Goal: Task Accomplishment & Management: Use online tool/utility

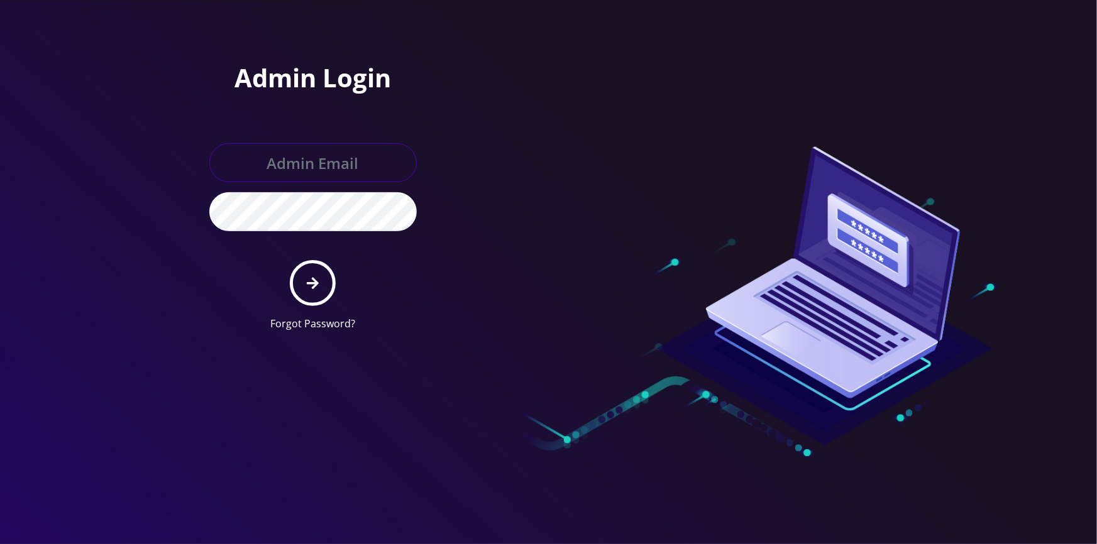
type input "[EMAIL_ADDRESS][DOMAIN_NAME]"
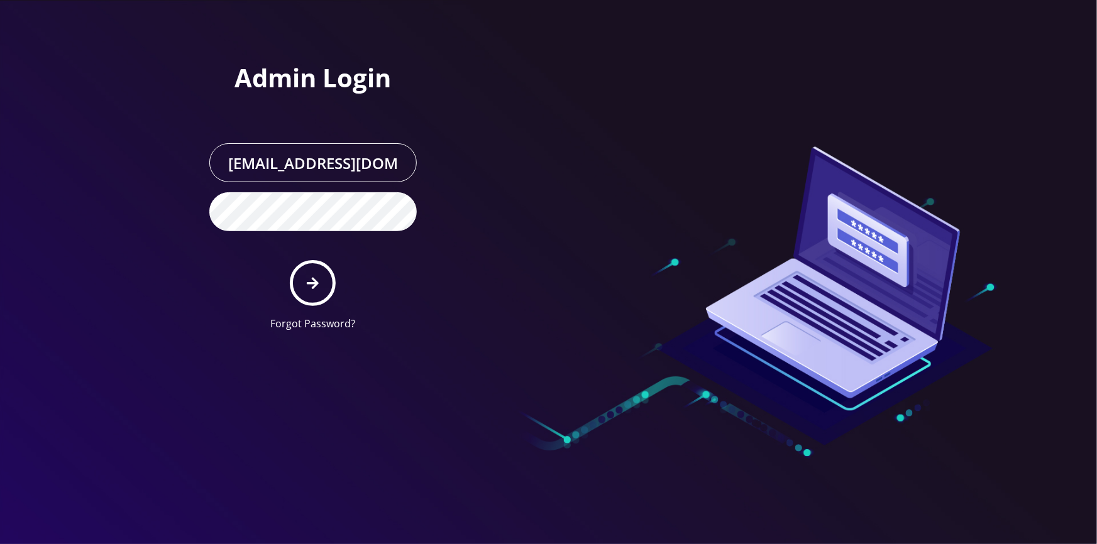
click at [338, 273] on form "[EMAIL_ADDRESS][DOMAIN_NAME] Forgot Password?" at bounding box center [312, 237] width 207 height 188
click at [324, 277] on button "submit" at bounding box center [313, 283] width 46 height 46
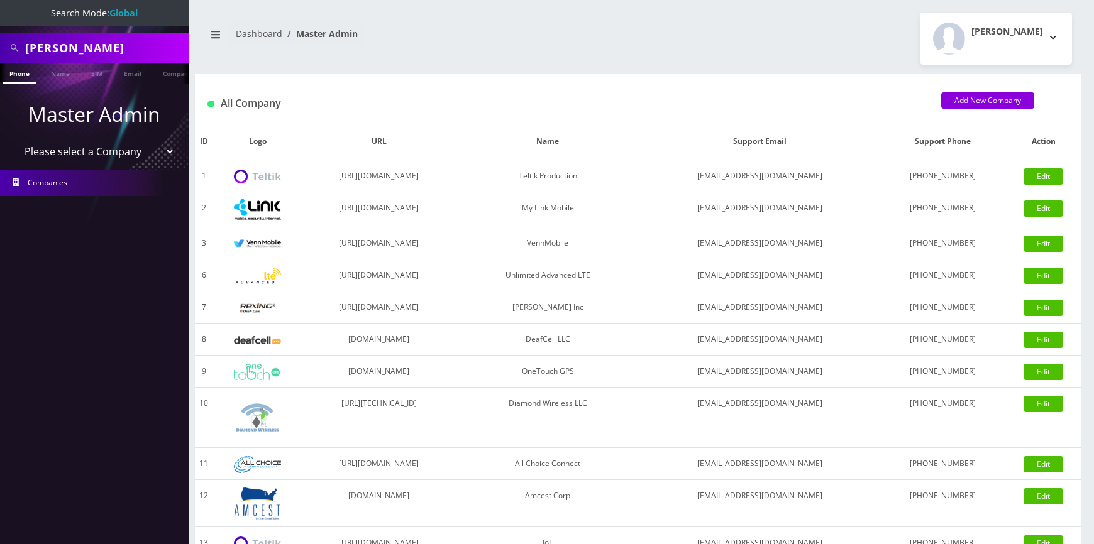
click at [118, 150] on select "Please select a Company Teltik Production My Link Mobile VennMobile Unlimited A…" at bounding box center [94, 152] width 160 height 24
select select "1"
click at [14, 140] on select "Please select a Company Teltik Production My Link Mobile VennMobile Unlimited A…" at bounding box center [94, 152] width 160 height 24
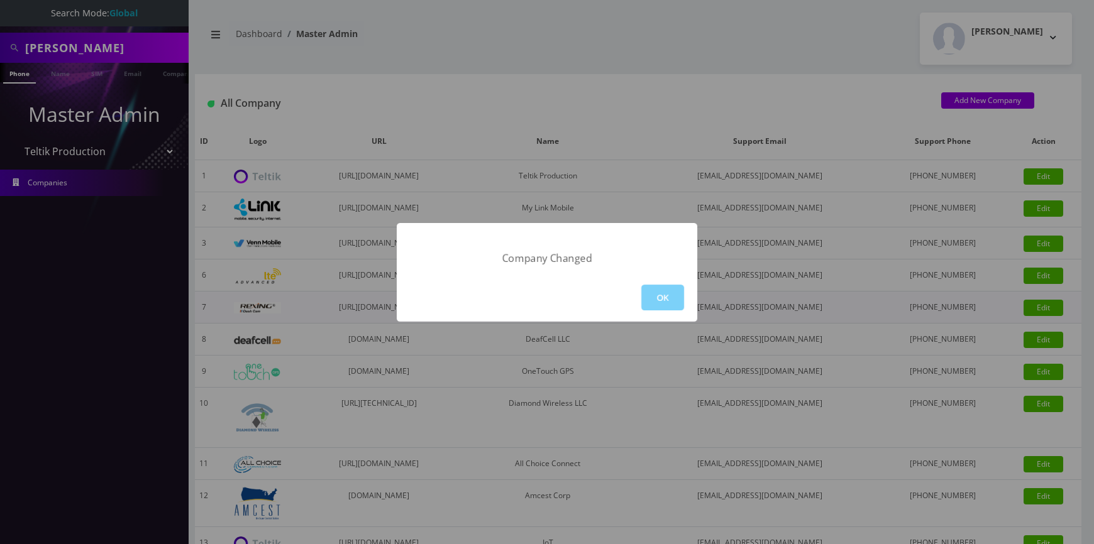
drag, startPoint x: 658, startPoint y: 295, endPoint x: 607, endPoint y: 297, distance: 51.0
click at [658, 297] on button "OK" at bounding box center [662, 298] width 43 height 26
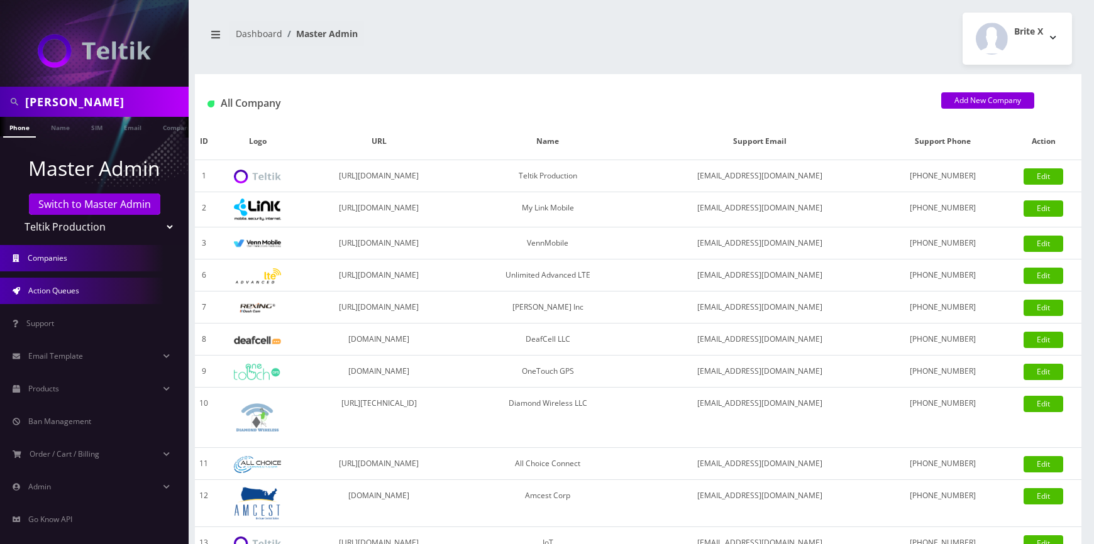
click at [69, 292] on span "Action Queues" at bounding box center [53, 290] width 51 height 11
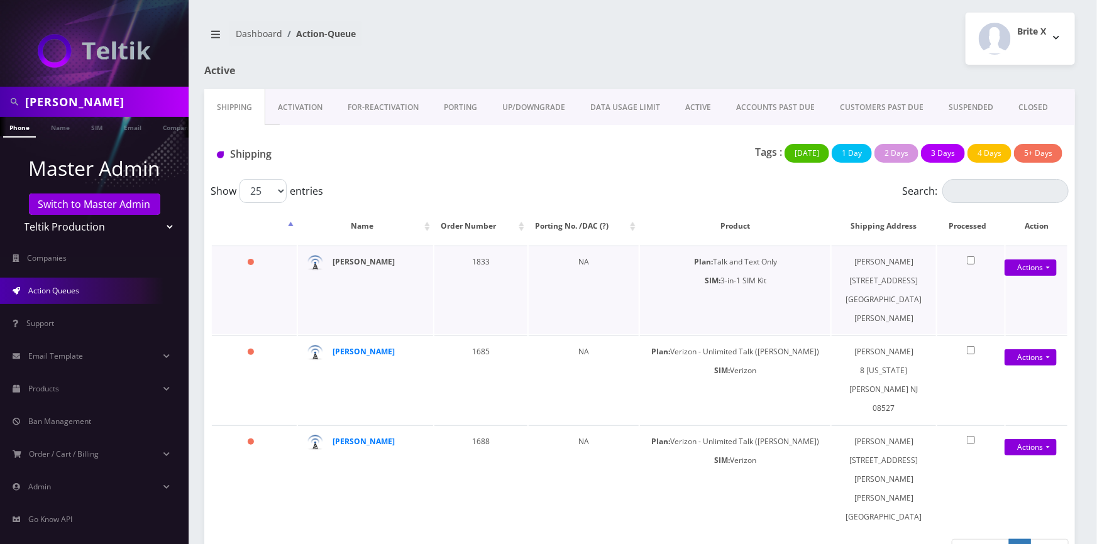
click at [358, 260] on strong "Gheorghe Bujor" at bounding box center [364, 262] width 62 height 11
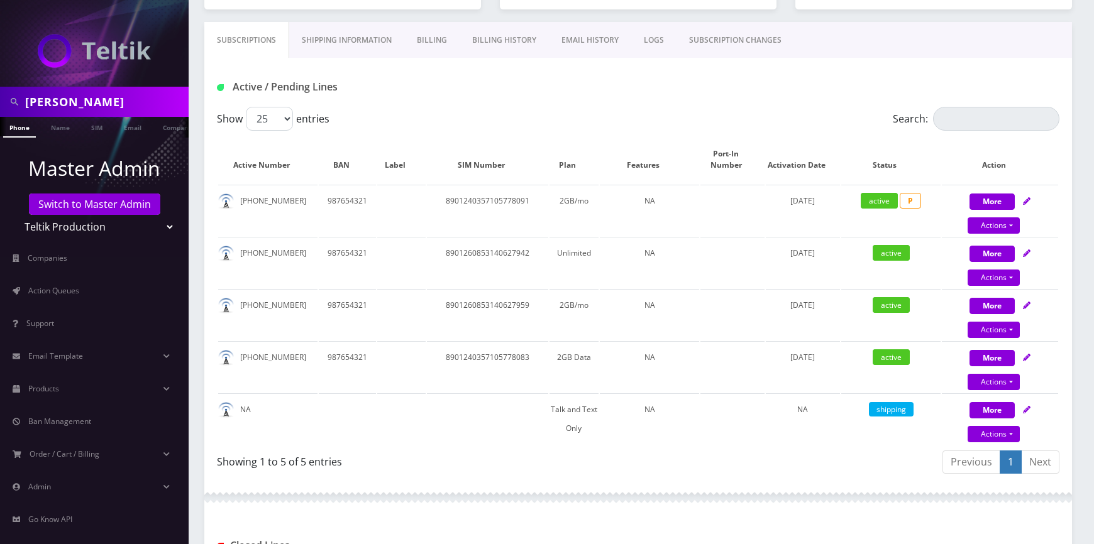
scroll to position [171, 0]
